Goal: Task Accomplishment & Management: Manage account settings

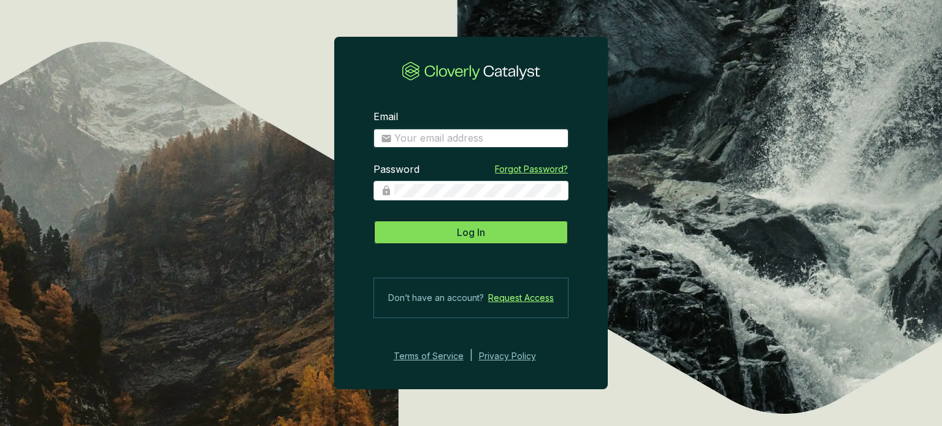
type input "[EMAIL_ADDRESS][DOMAIN_NAME]"
click at [429, 237] on button "Log In" at bounding box center [471, 232] width 195 height 25
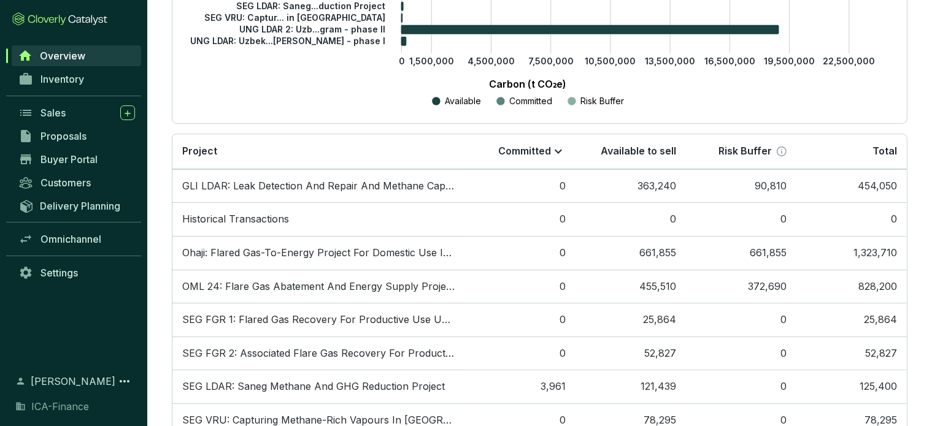
scroll to position [331, 0]
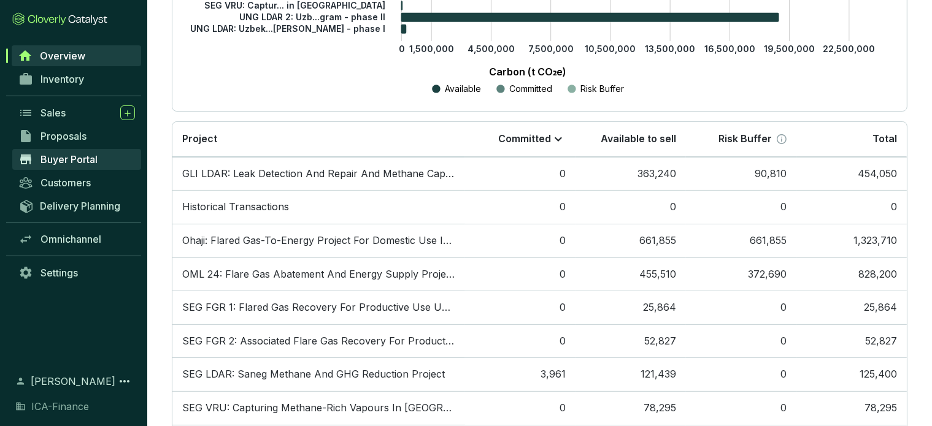
click at [75, 161] on span "Buyer Portal" at bounding box center [68, 159] width 57 height 12
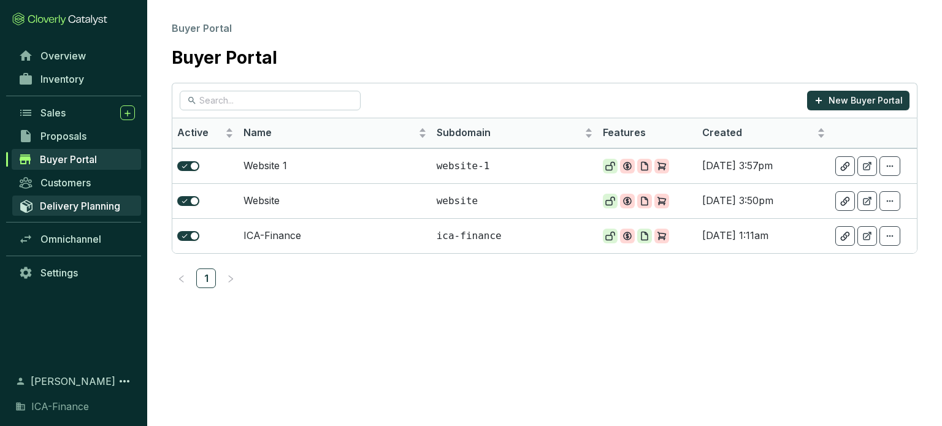
click at [104, 207] on span "Delivery Planning" at bounding box center [80, 206] width 80 height 12
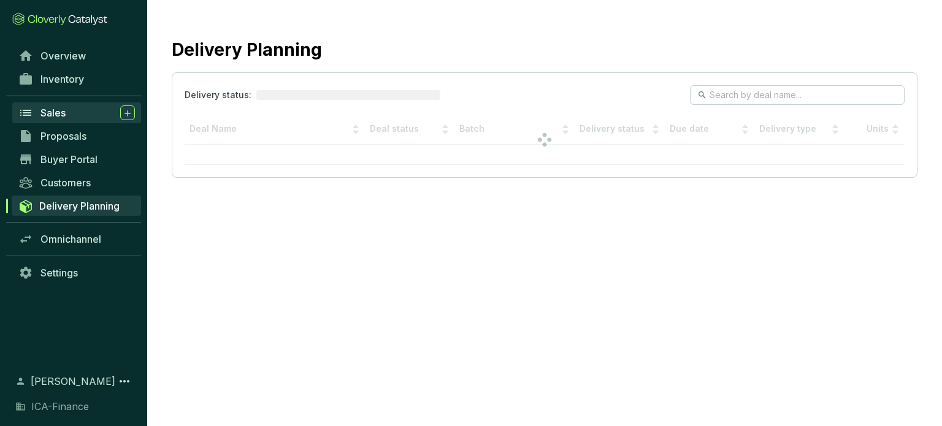
click at [88, 104] on link "Sales" at bounding box center [76, 112] width 129 height 21
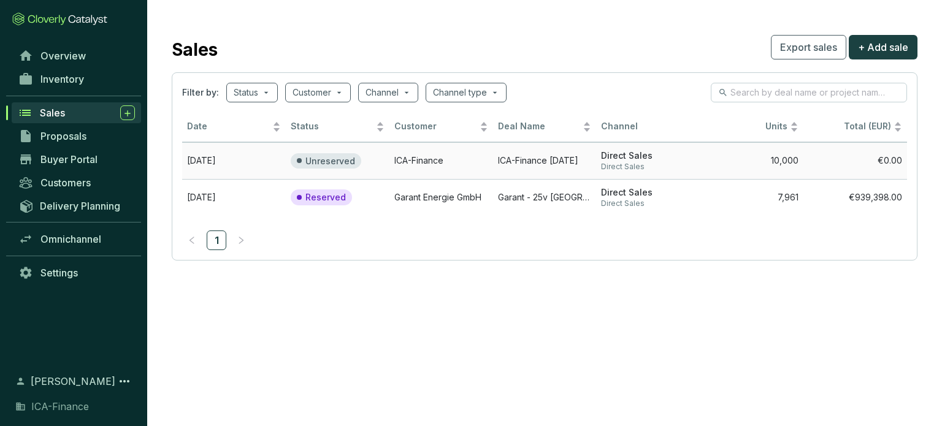
click at [358, 171] on td "Unreserved" at bounding box center [338, 160] width 104 height 37
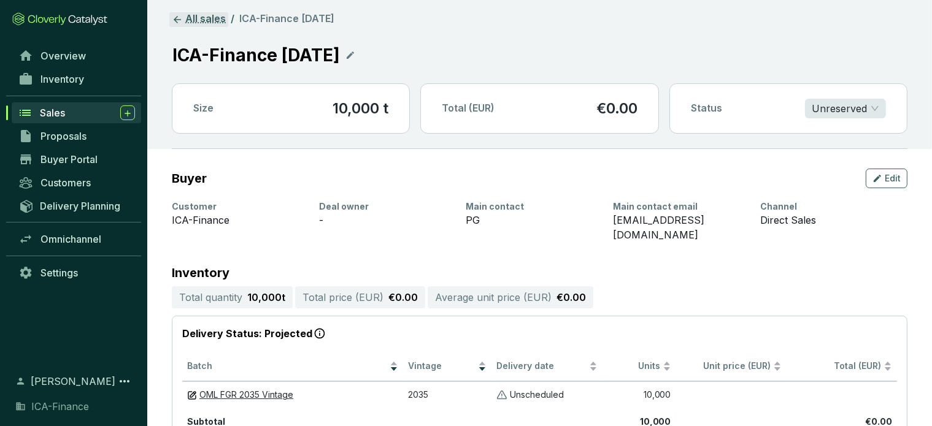
click at [174, 23] on icon at bounding box center [177, 19] width 11 height 11
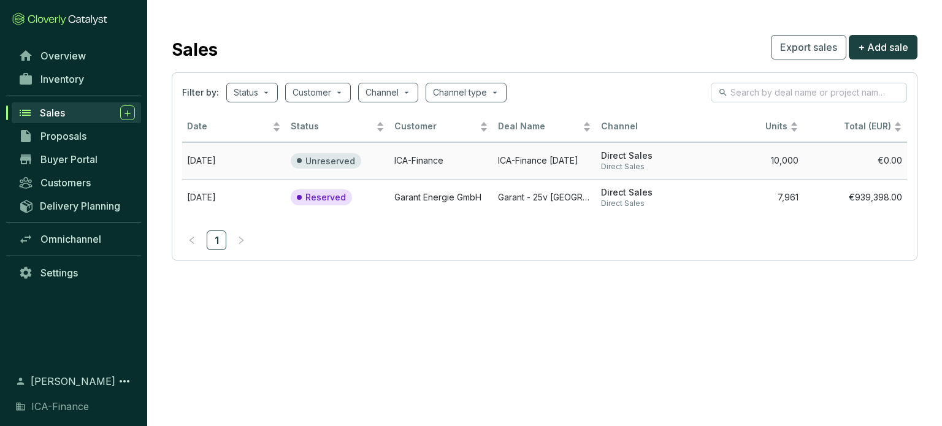
click at [383, 161] on td "Unreserved" at bounding box center [338, 160] width 104 height 37
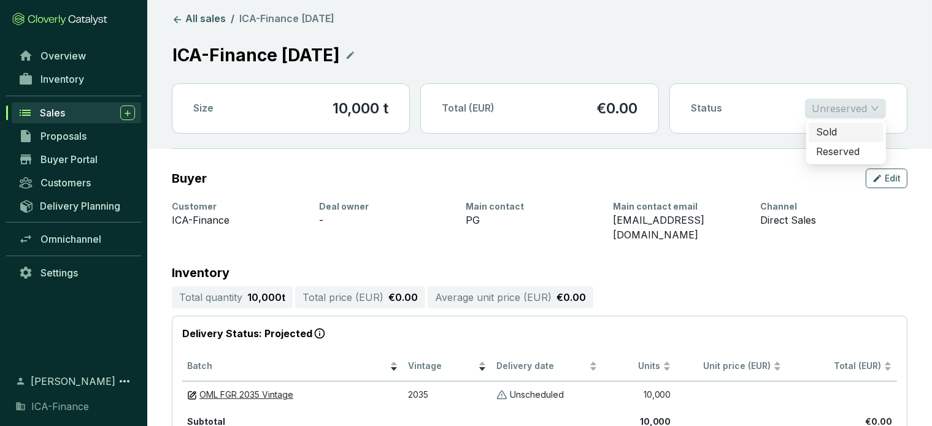
click at [876, 110] on span "Unreserved" at bounding box center [845, 108] width 67 height 18
click at [172, 14] on icon at bounding box center [177, 19] width 11 height 11
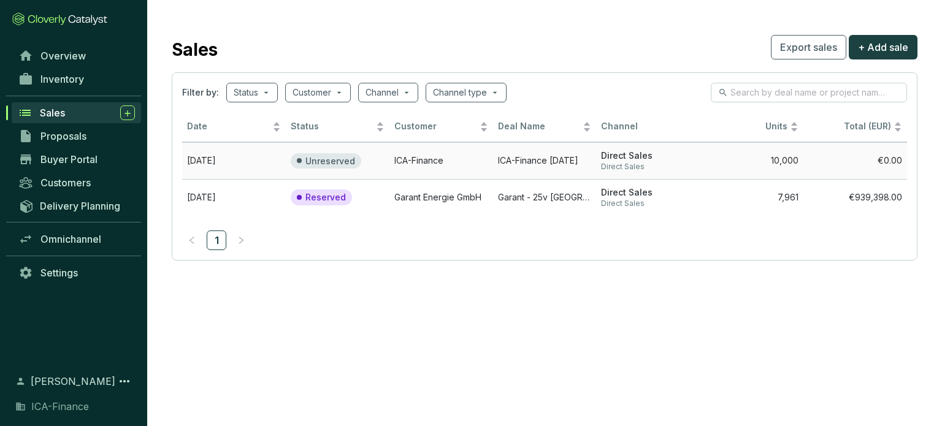
click at [689, 159] on span "Direct Sales" at bounding box center [648, 156] width 94 height 12
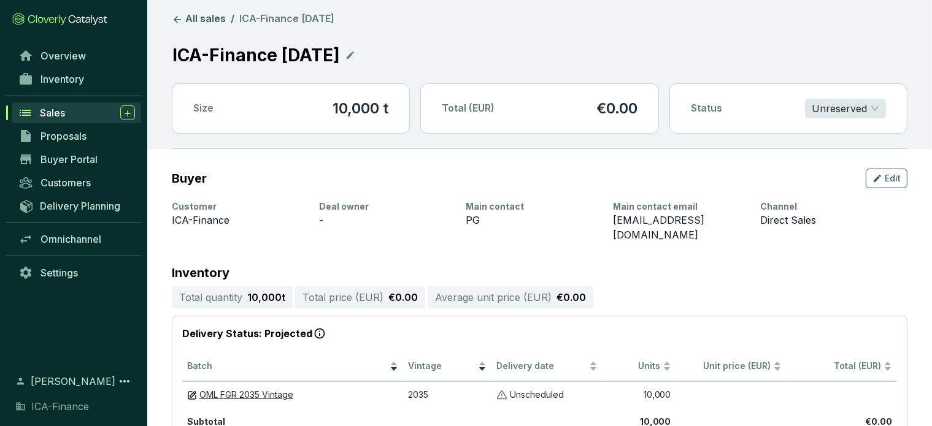
click at [833, 118] on div "Status Unreserved" at bounding box center [788, 108] width 237 height 49
click at [901, 185] on button "Edit" at bounding box center [887, 179] width 42 height 20
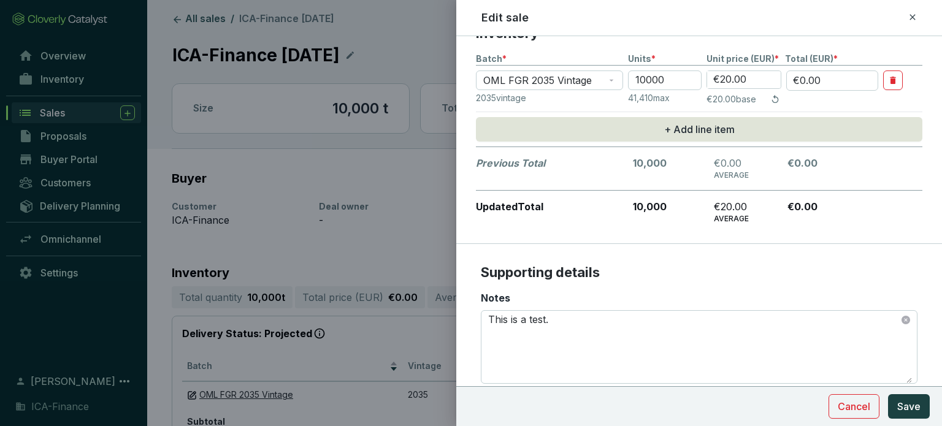
scroll to position [303, 0]
click at [900, 74] on button "button" at bounding box center [894, 79] width 20 height 20
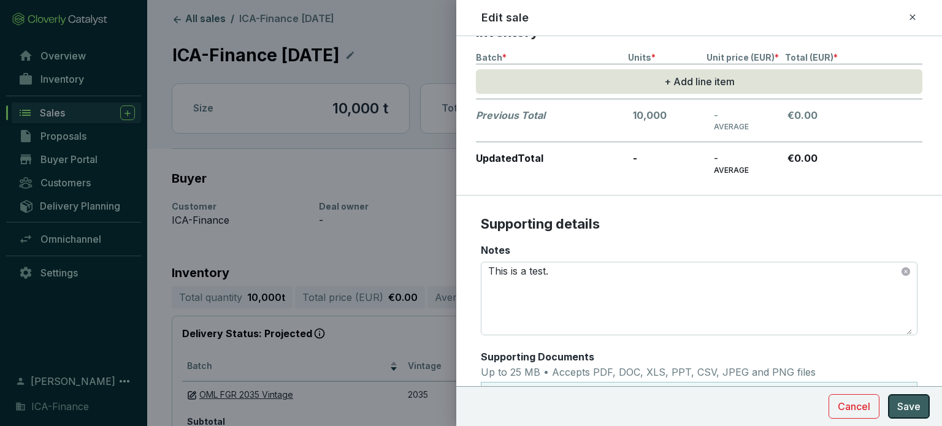
click at [915, 404] on span "Save" at bounding box center [909, 406] width 23 height 15
click at [911, 402] on span "Save" at bounding box center [909, 406] width 23 height 15
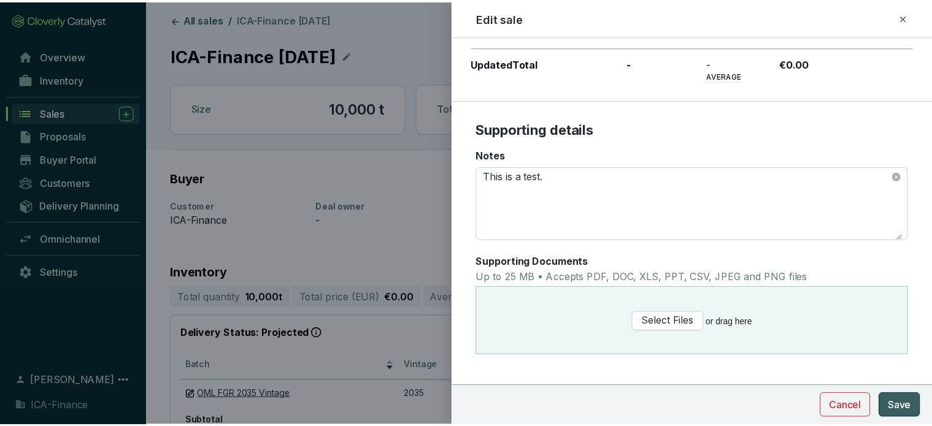
scroll to position [0, 0]
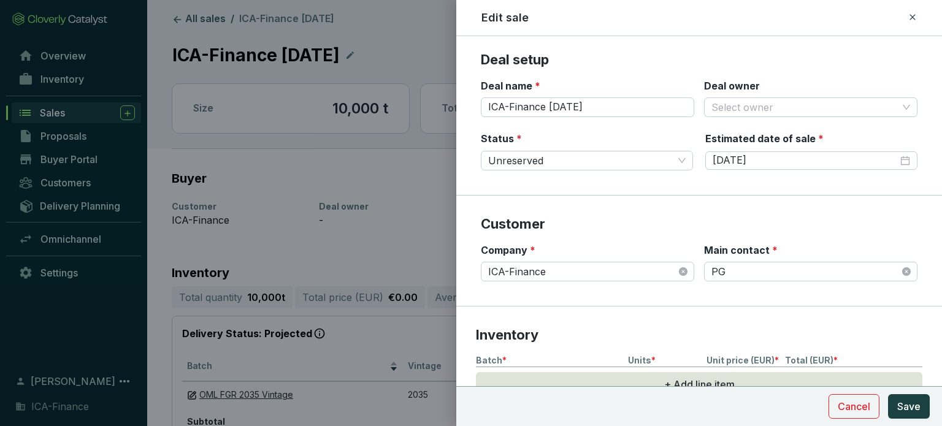
click at [909, 15] on icon at bounding box center [913, 17] width 10 height 15
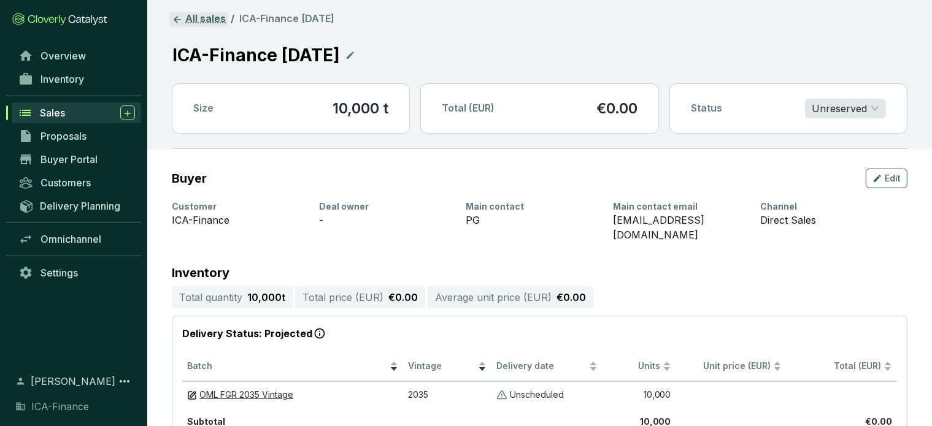
click at [186, 16] on link "All sales" at bounding box center [198, 19] width 59 height 15
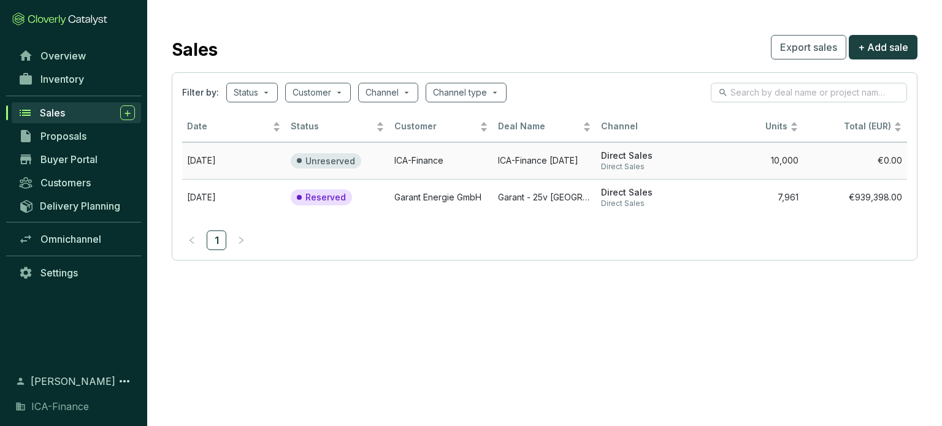
drag, startPoint x: 260, startPoint y: 161, endPoint x: 231, endPoint y: 161, distance: 28.8
click at [231, 161] on td "[DATE]" at bounding box center [234, 160] width 104 height 37
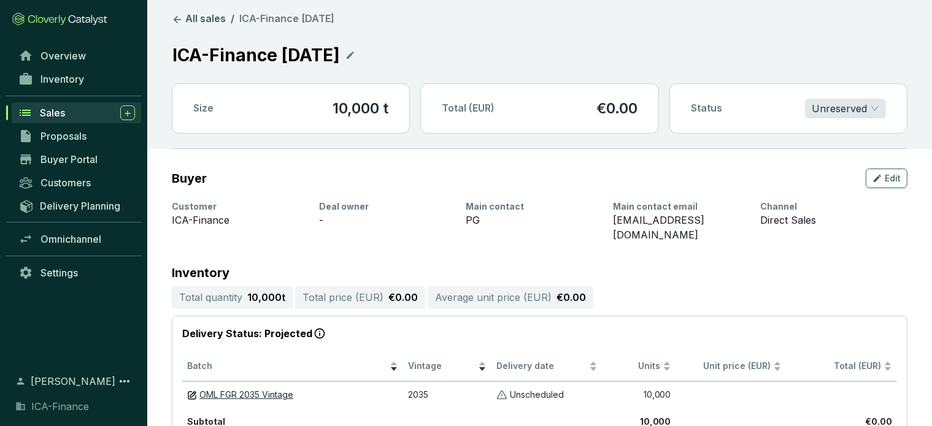
click at [183, 10] on header "All sales / ICA-Finance [DATE] ICA-Finance [DATE] Size 10,000 t Total (EUR) €0.…" at bounding box center [539, 74] width 785 height 149
click at [185, 12] on link "All sales" at bounding box center [198, 19] width 59 height 15
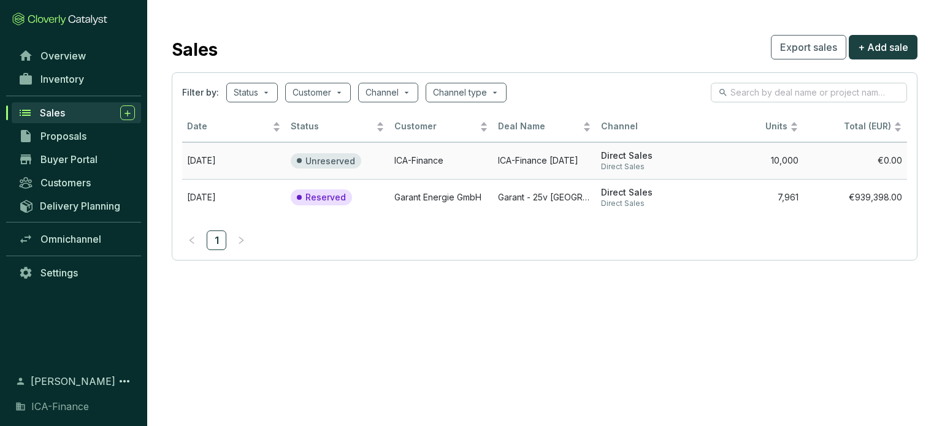
drag, startPoint x: 841, startPoint y: 148, endPoint x: 863, endPoint y: 155, distance: 23.1
click at [863, 155] on td "€0.00" at bounding box center [856, 160] width 104 height 37
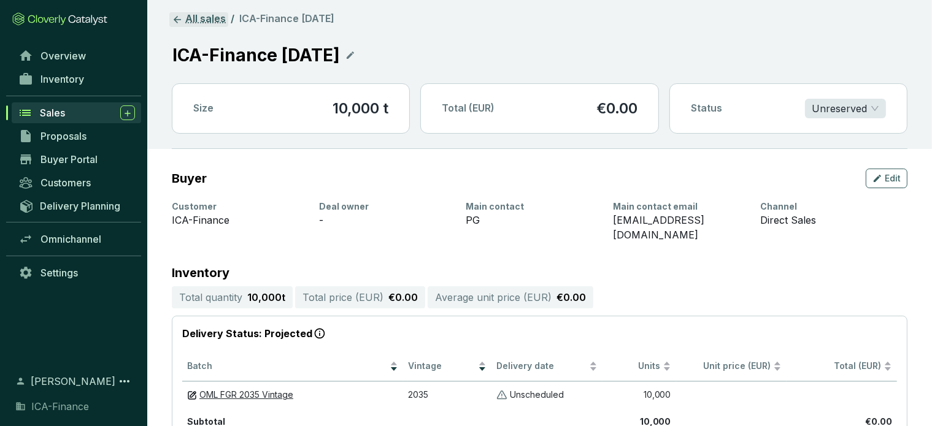
click at [176, 15] on icon at bounding box center [177, 19] width 11 height 11
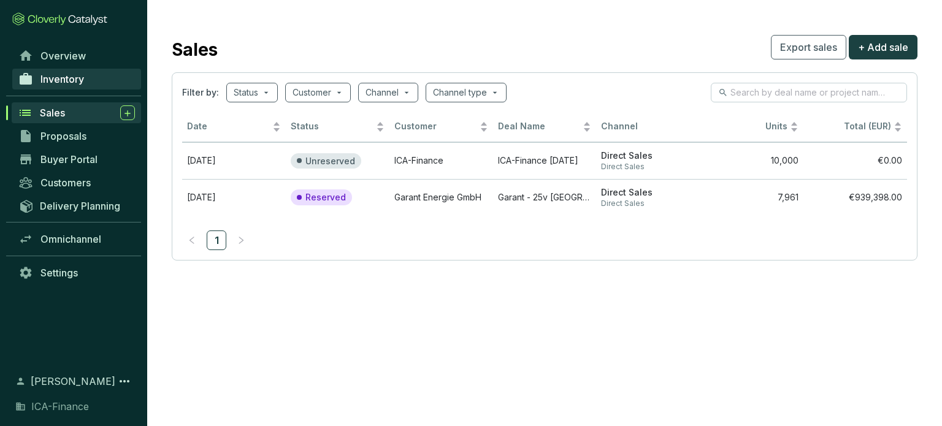
click at [81, 81] on span "Inventory" at bounding box center [62, 79] width 44 height 12
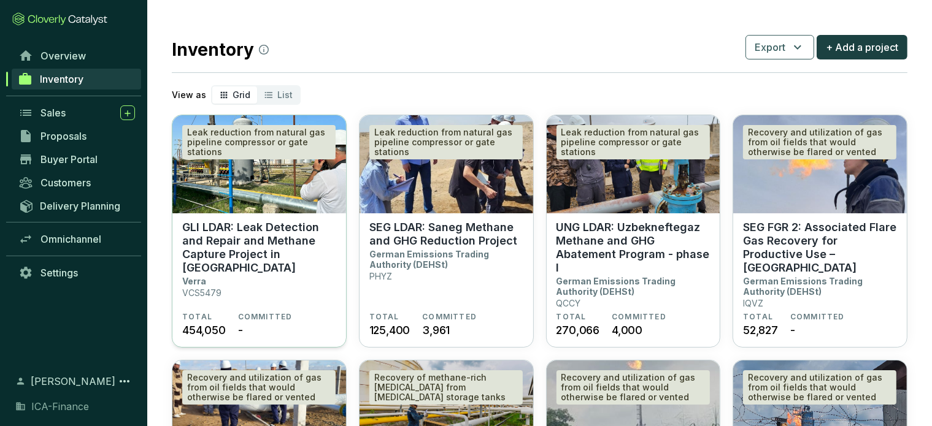
click at [250, 230] on p "GLI LDAR: Leak Detection and Repair and Methane Capture Project in [GEOGRAPHIC_…" at bounding box center [259, 248] width 154 height 54
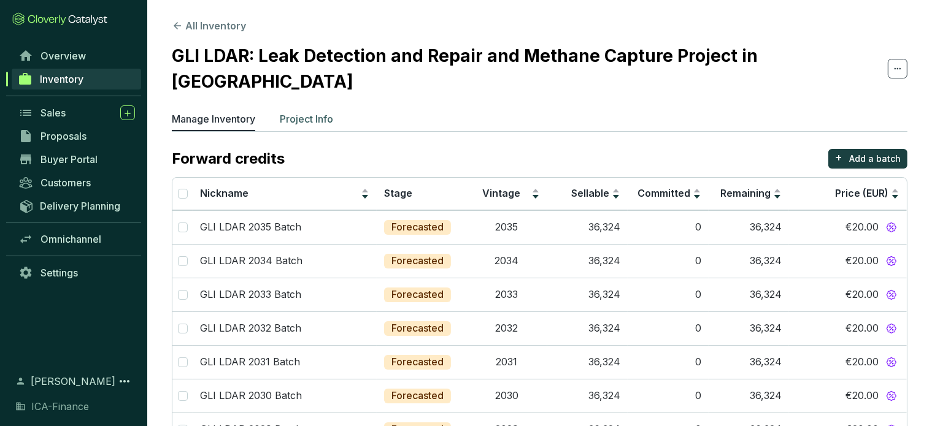
click at [311, 112] on p "Project Info" at bounding box center [306, 119] width 53 height 15
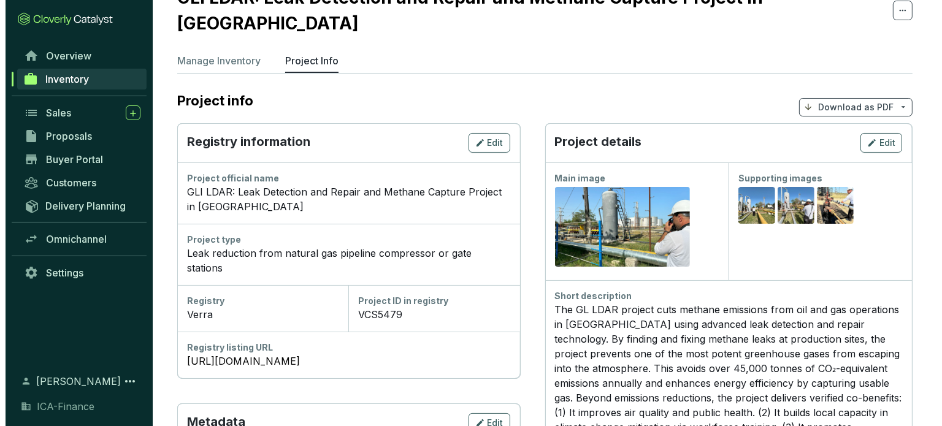
scroll to position [44, 0]
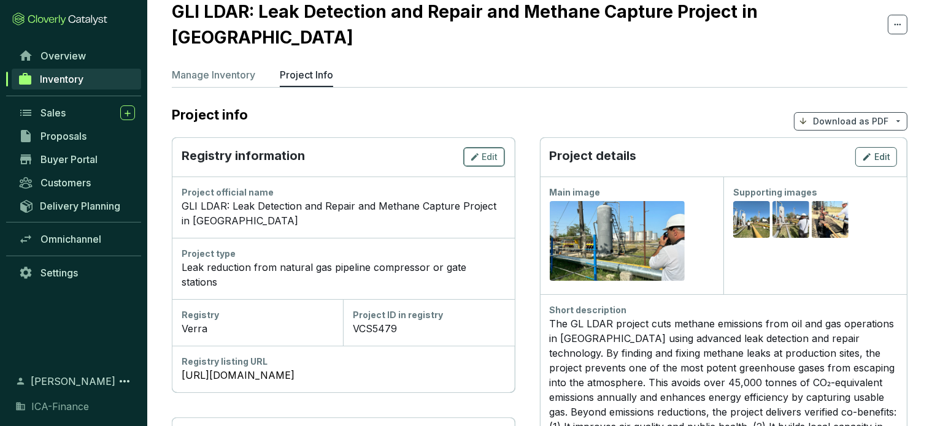
click at [482, 151] on span "Edit" at bounding box center [490, 157] width 16 height 12
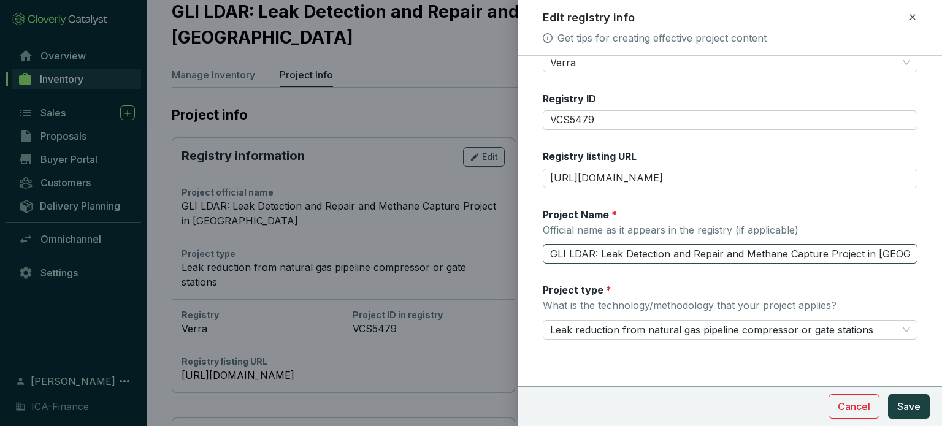
scroll to position [0, 0]
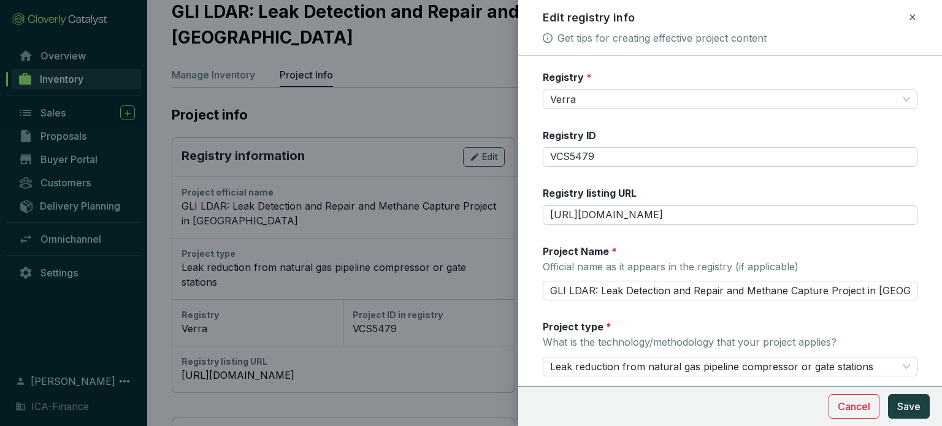
click at [917, 7] on div "Edit registry info Get tips for creating effective project content" at bounding box center [730, 28] width 424 height 56
click at [912, 12] on icon at bounding box center [913, 17] width 10 height 15
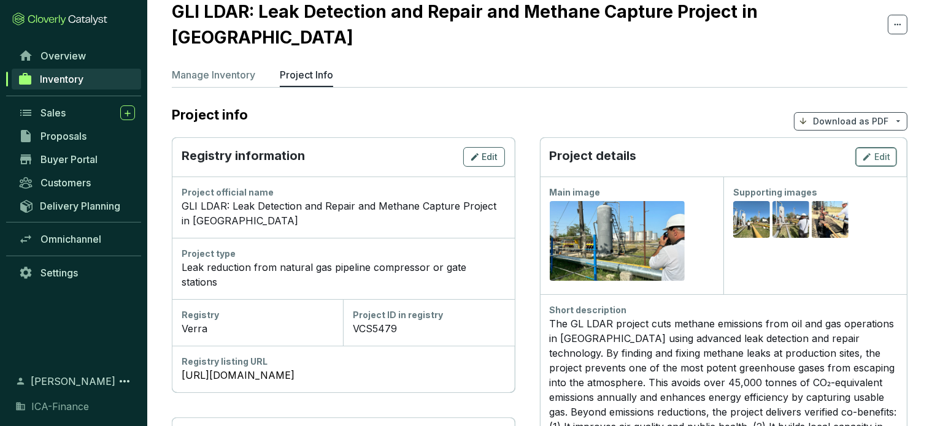
click at [873, 150] on div "Edit" at bounding box center [876, 157] width 28 height 15
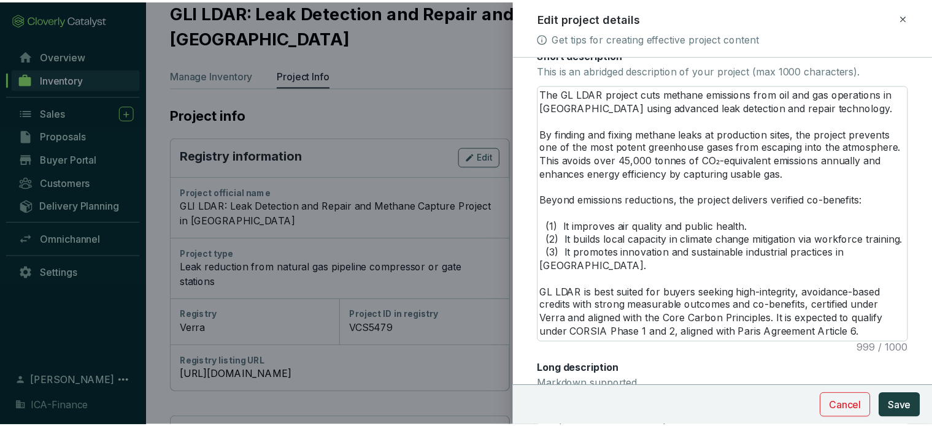
scroll to position [508, 0]
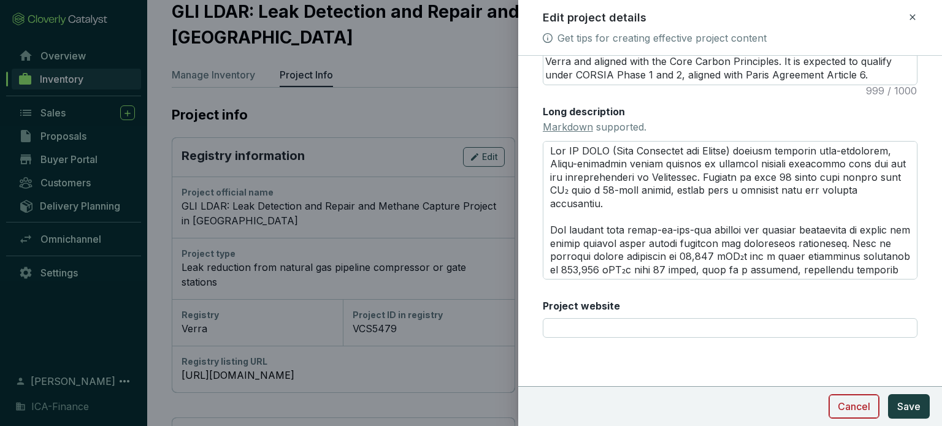
click at [867, 408] on span "Cancel" at bounding box center [854, 406] width 33 height 15
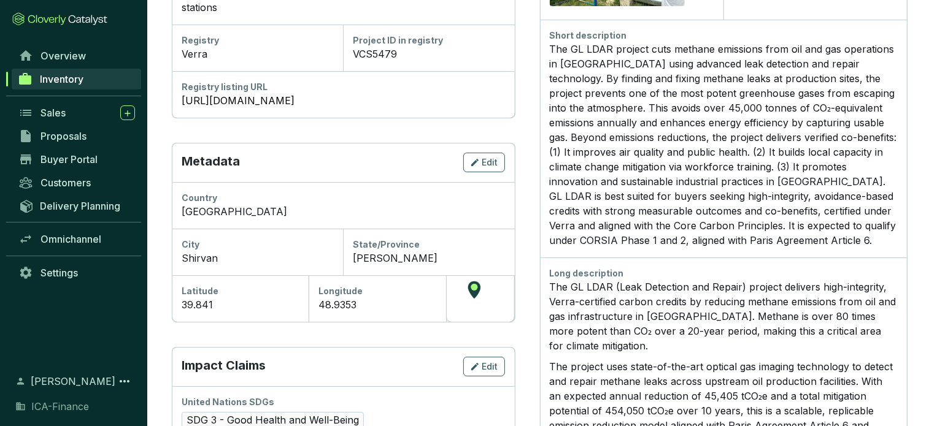
scroll to position [320, 0]
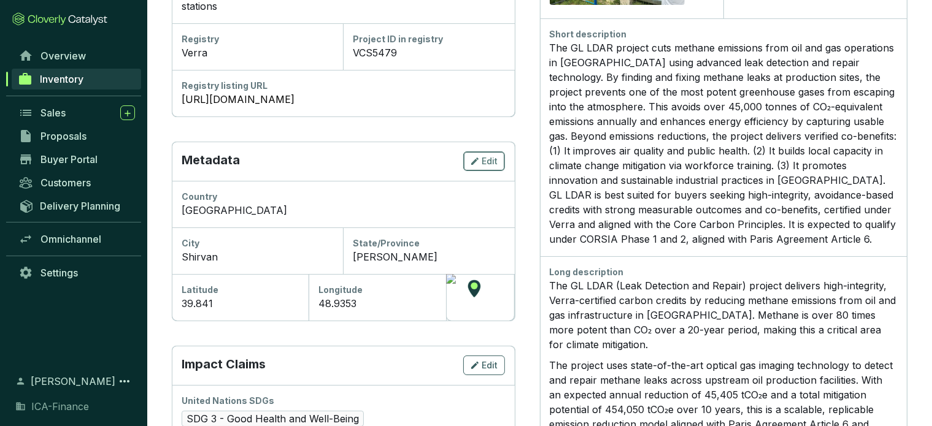
click at [480, 152] on button "Edit" at bounding box center [484, 162] width 42 height 20
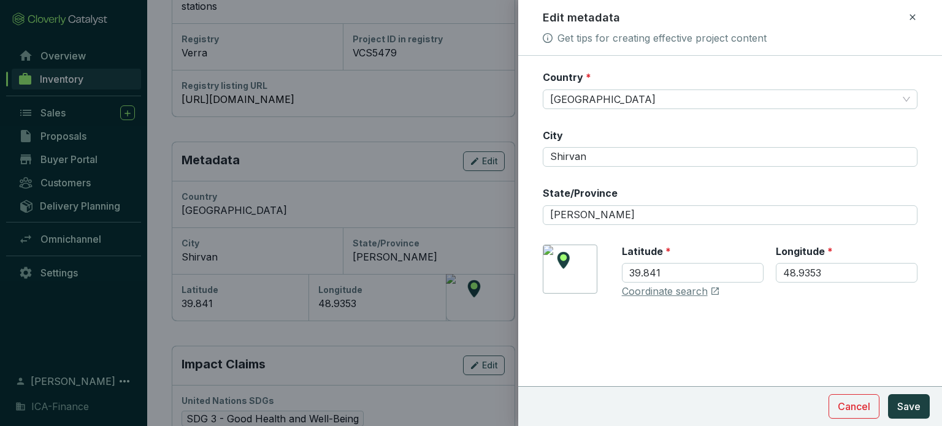
click at [915, 18] on icon at bounding box center [913, 17] width 10 height 15
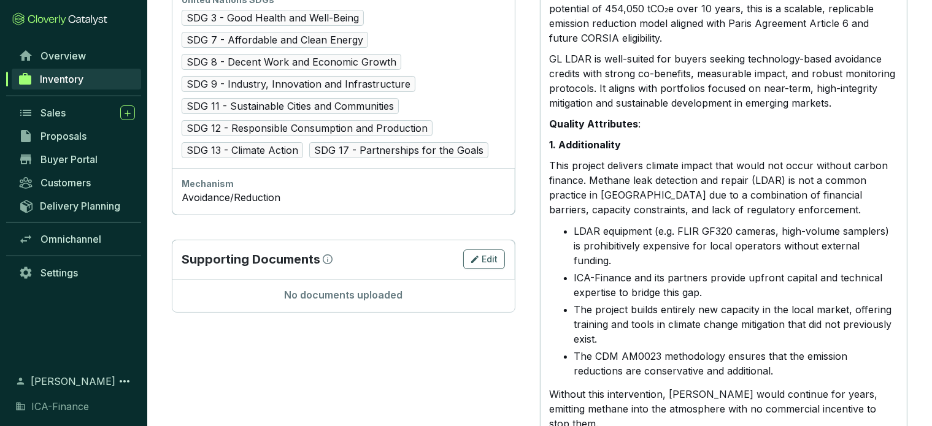
scroll to position [693, 0]
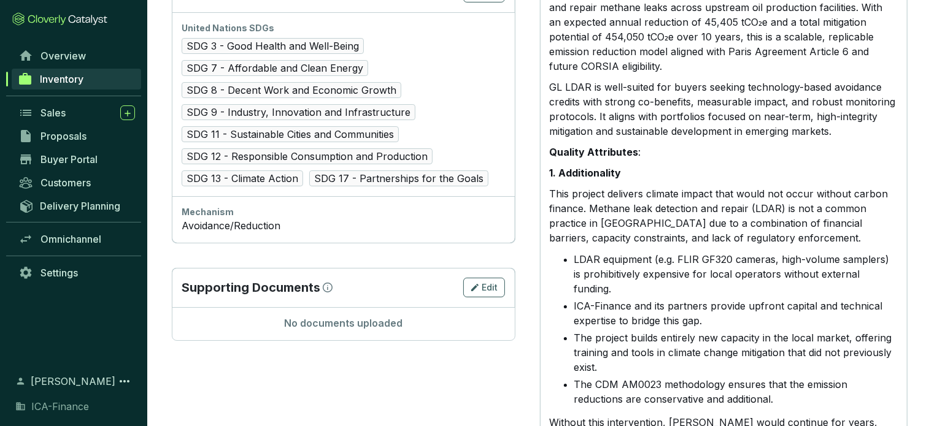
click at [314, 218] on div "Avoidance/Reduction" at bounding box center [343, 225] width 323 height 15
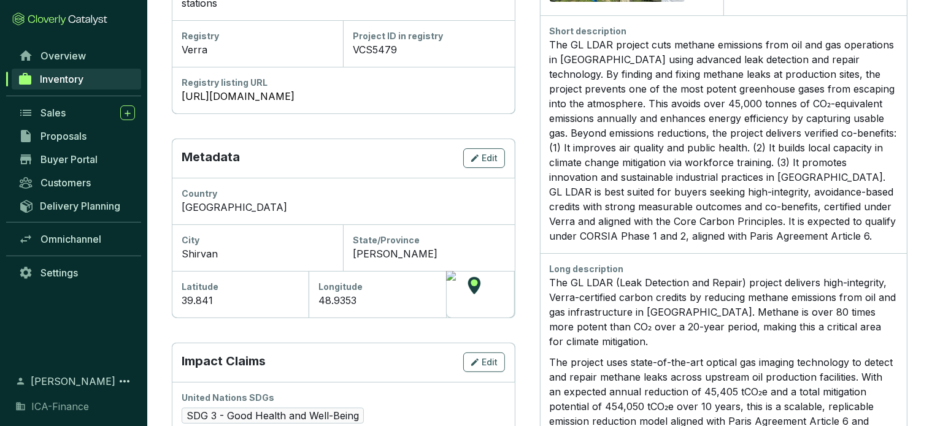
scroll to position [0, 0]
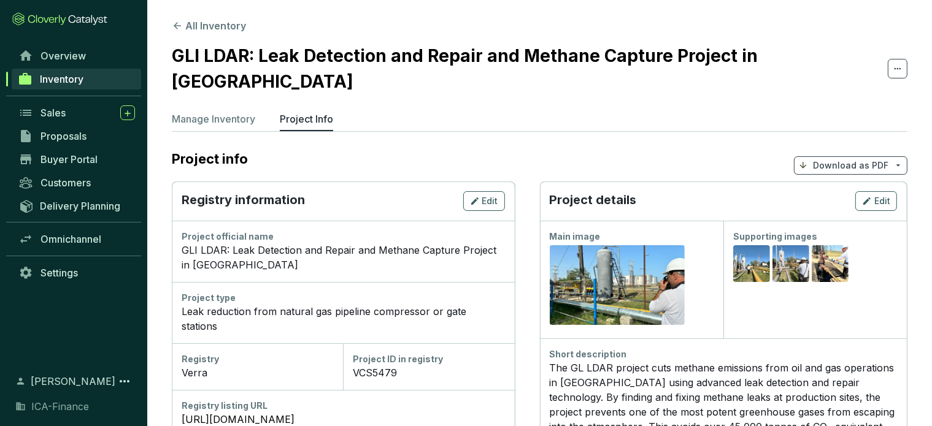
click at [218, 112] on p "Manage Inventory" at bounding box center [213, 119] width 83 height 15
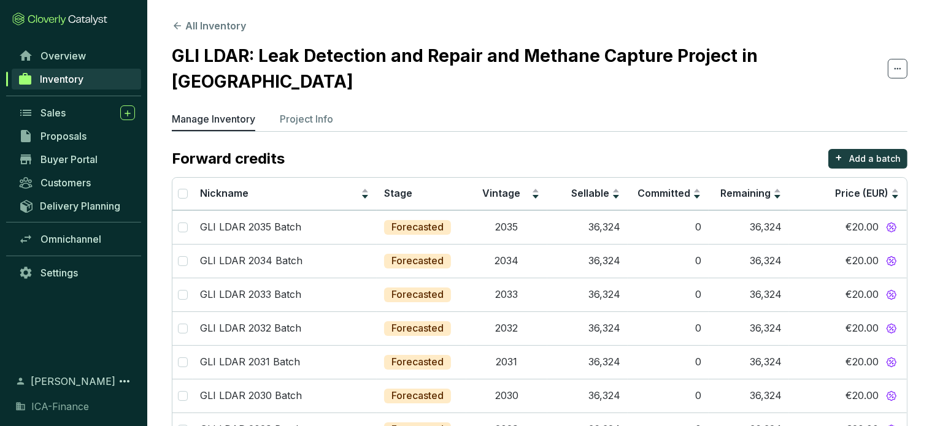
click at [169, 18] on section "All Inventory GLI LDAR: Leak Detection and Repair and Methane Capture Project i…" at bounding box center [539, 375] width 785 height 750
